Goal: Information Seeking & Learning: Understand process/instructions

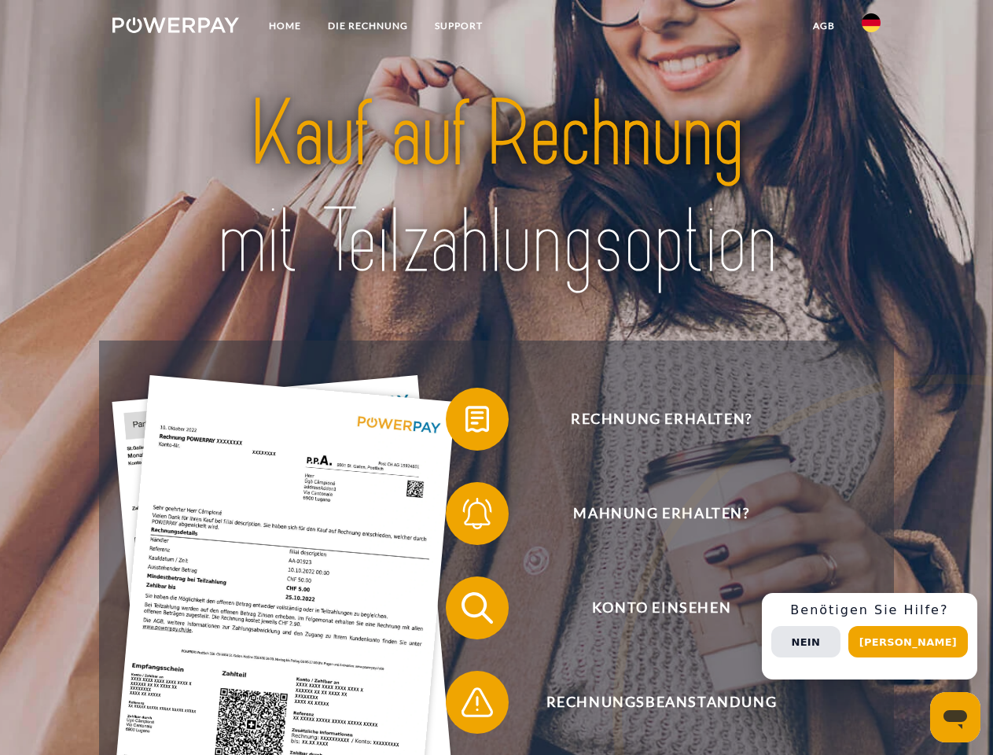
click at [175, 28] on img at bounding box center [175, 25] width 127 height 16
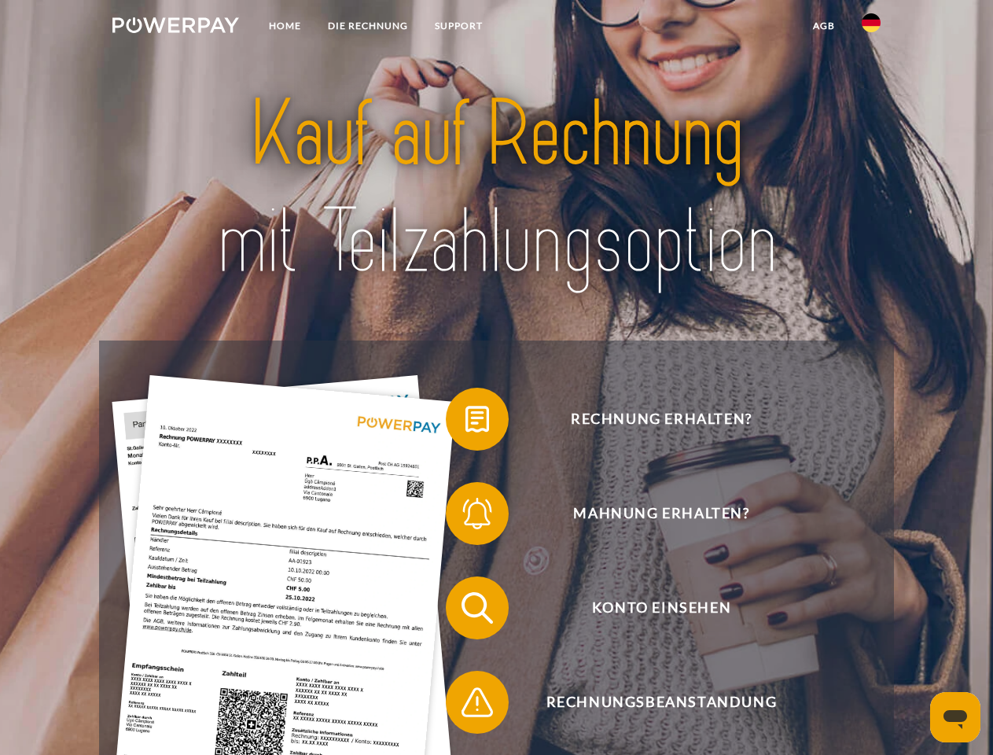
click at [871, 28] on img at bounding box center [871, 22] width 19 height 19
click at [823, 26] on link "agb" at bounding box center [824, 26] width 49 height 28
click at [465, 422] on span at bounding box center [453, 419] width 79 height 79
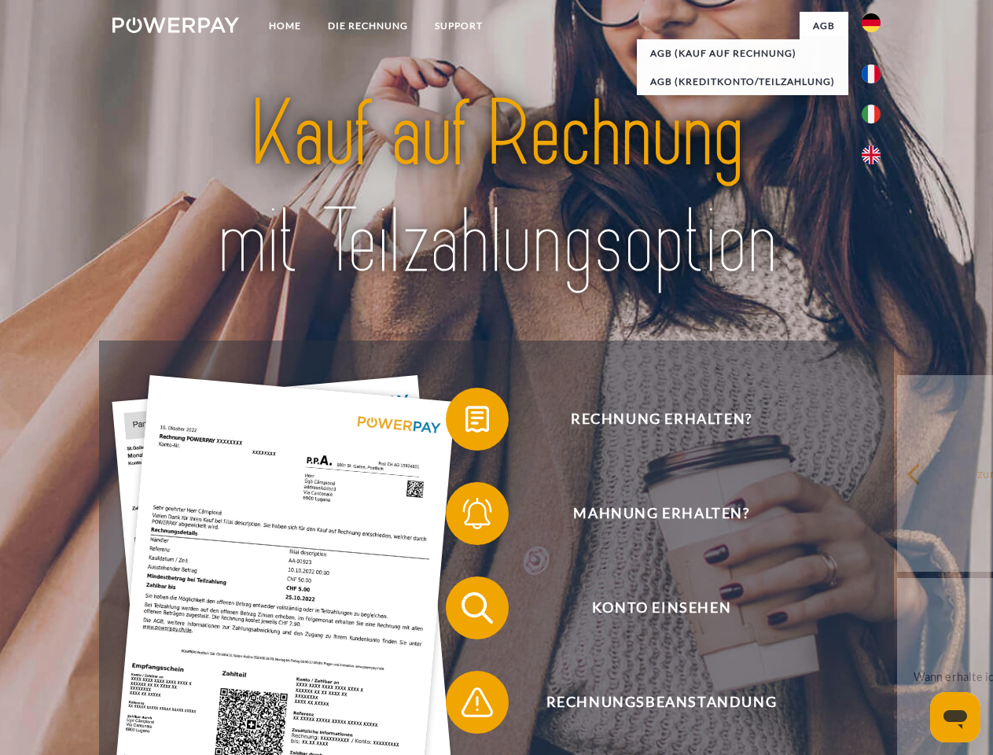
click at [465, 517] on span at bounding box center [453, 513] width 79 height 79
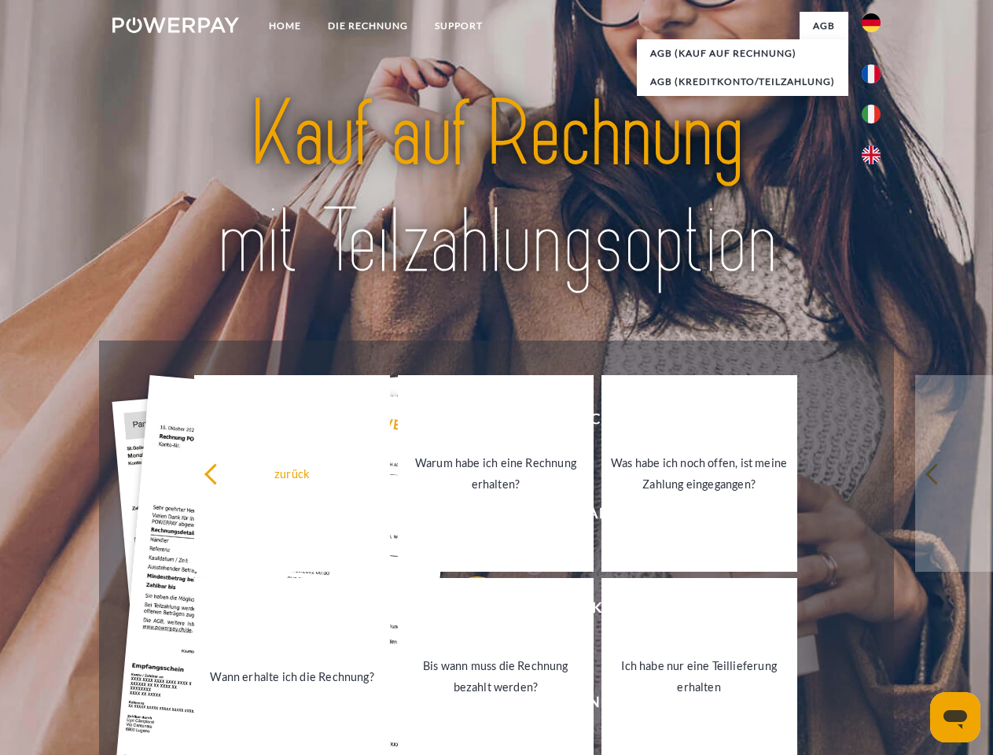
click at [465, 611] on link "Bis wann muss die Rechnung bezahlt werden?" at bounding box center [496, 676] width 196 height 197
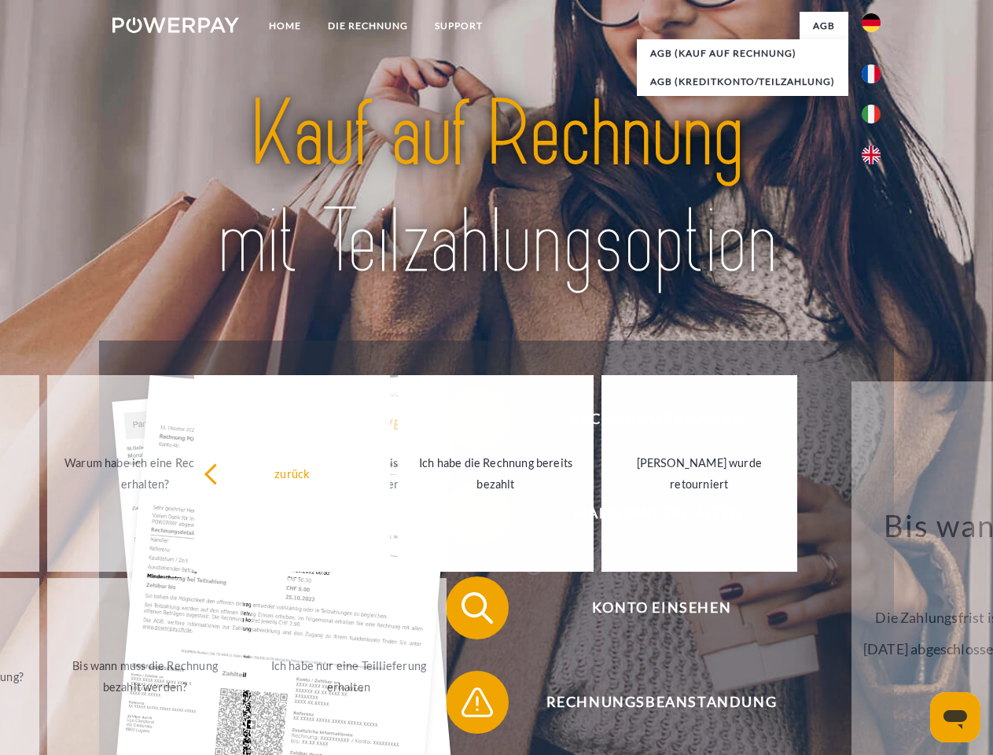
click at [465, 705] on span at bounding box center [453, 702] width 79 height 79
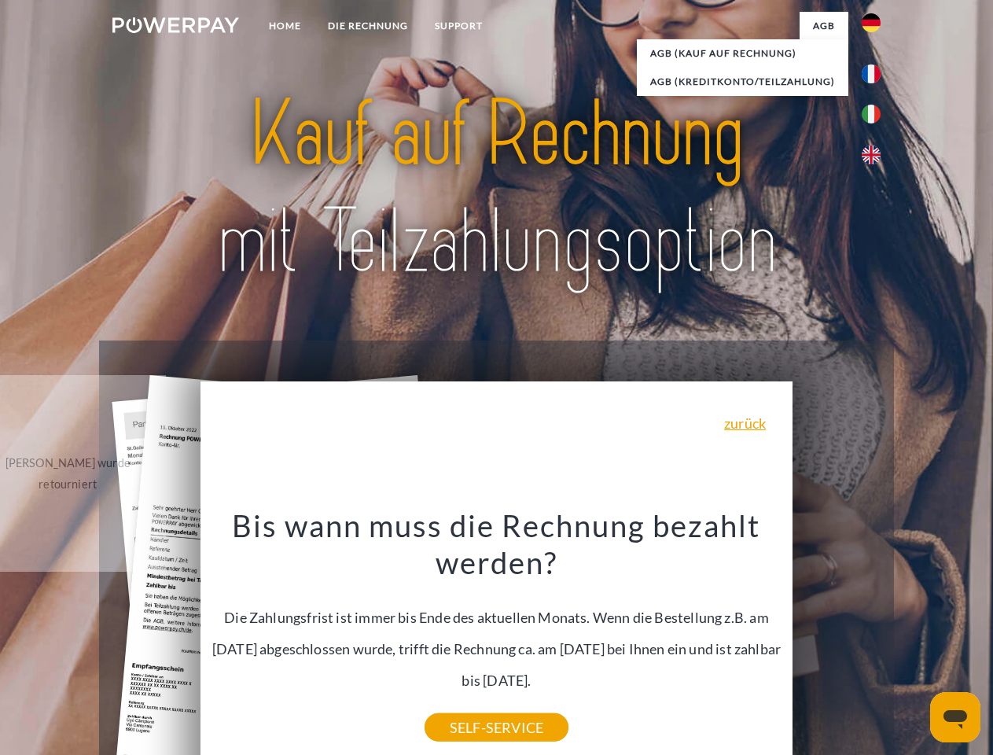
click at [875, 636] on div "Rechnung erhalten? Mahnung erhalten? Konto einsehen" at bounding box center [496, 654] width 794 height 629
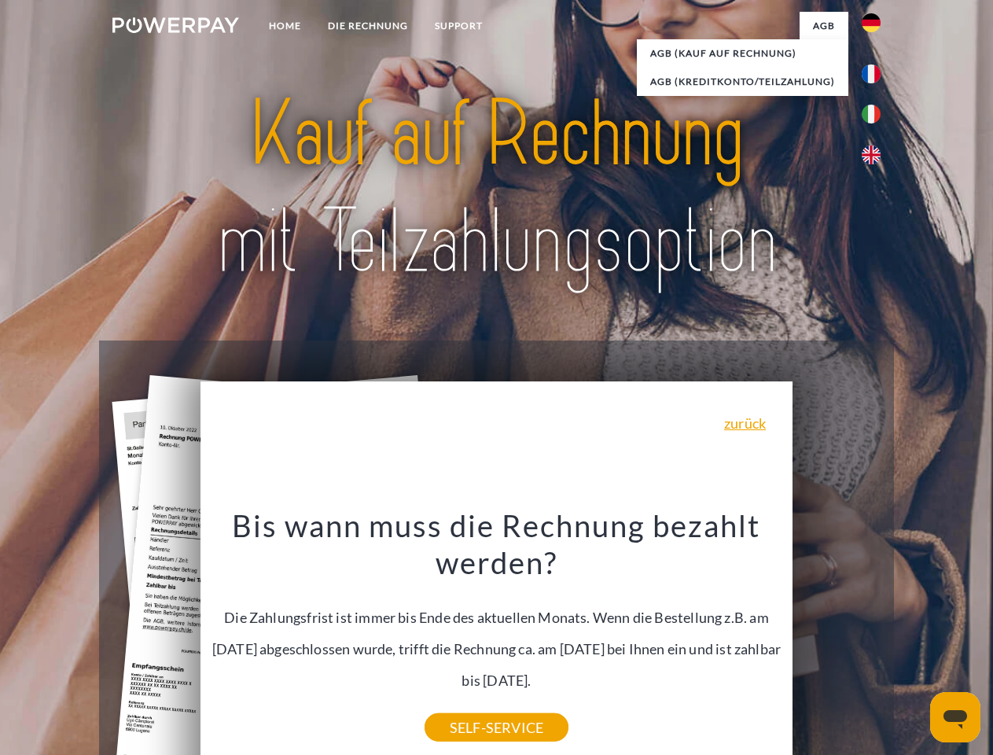
click at [836, 639] on span "Konto einsehen" at bounding box center [661, 607] width 385 height 63
click at [914, 642] on header "Home DIE RECHNUNG SUPPORT" at bounding box center [496, 543] width 993 height 1086
